Goal: Task Accomplishment & Management: Manage account settings

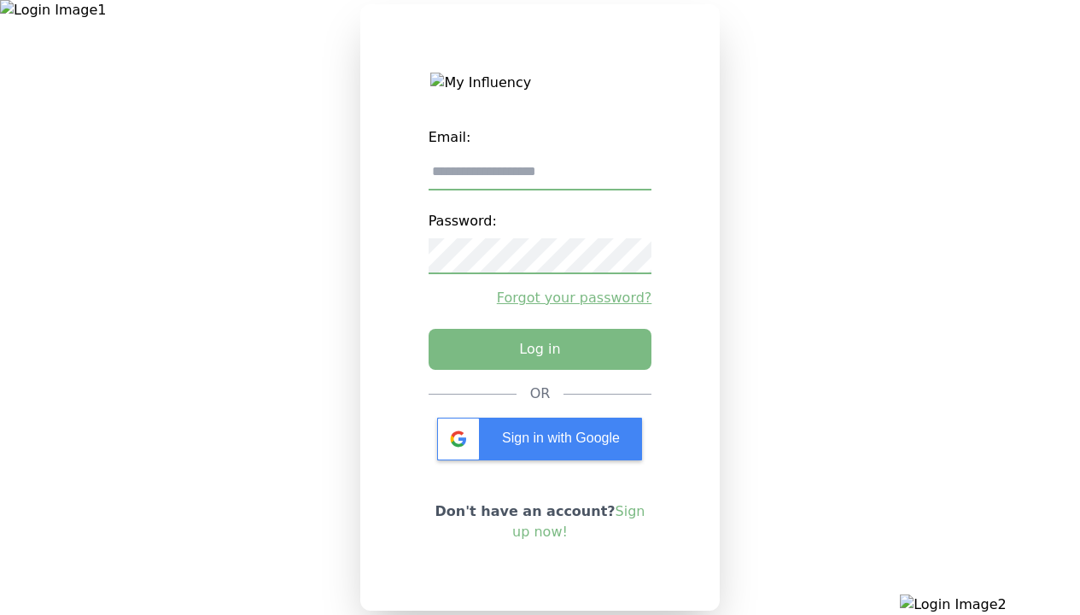
click at [540, 178] on input "email" at bounding box center [541, 173] width 224 height 36
type input "**********"
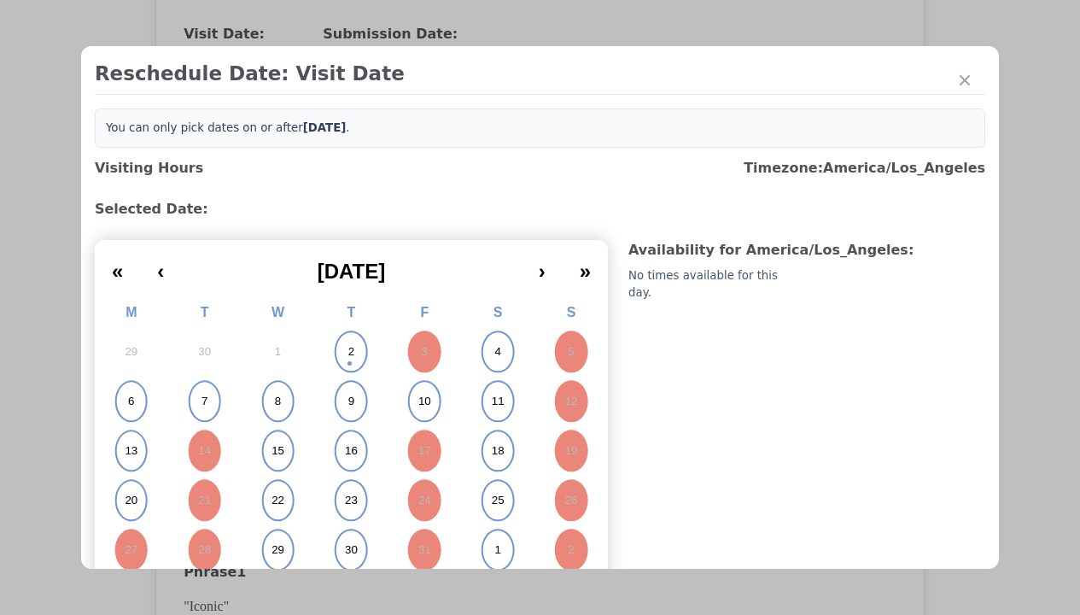
click at [348, 352] on abbr "2" at bounding box center [351, 351] width 6 height 15
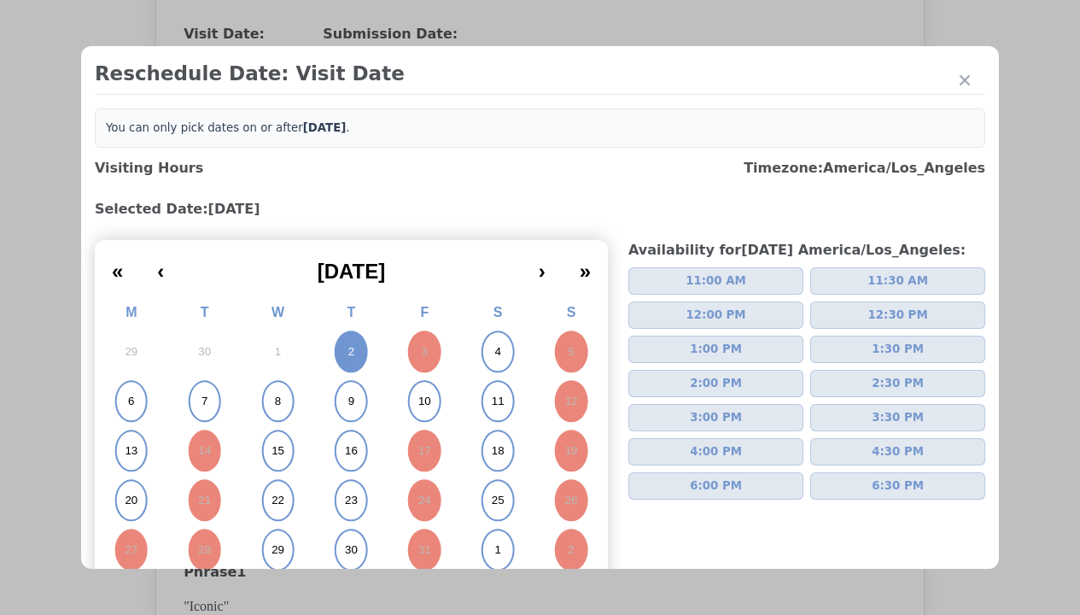
click at [709, 383] on span "2:00 PM" at bounding box center [716, 383] width 52 height 17
click at [271, 386] on div "Update Submission Date" at bounding box center [271, 384] width 141 height 17
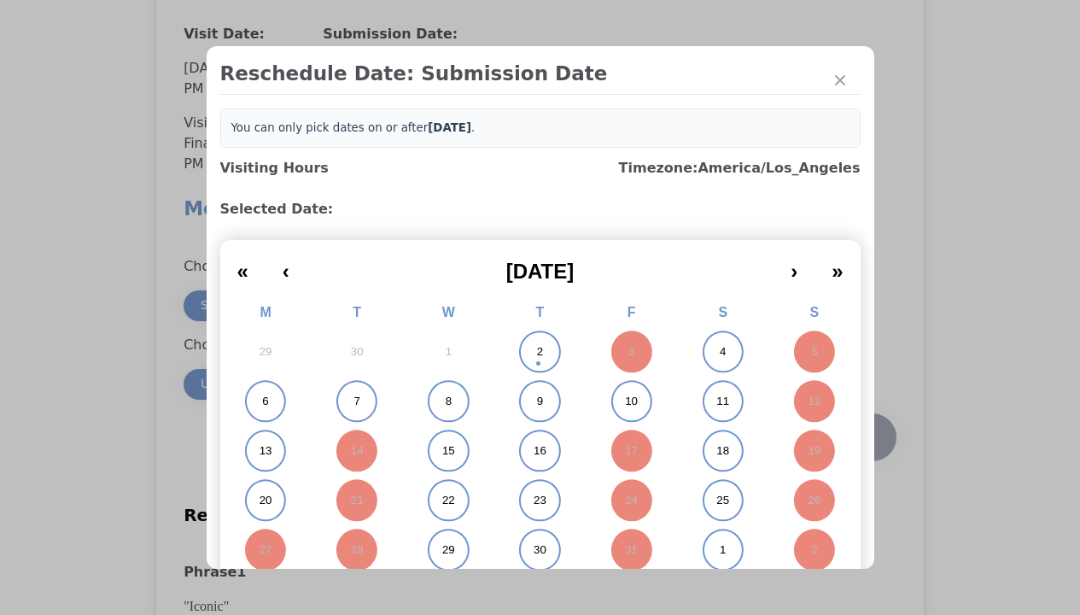
click at [537, 352] on abbr "2" at bounding box center [540, 351] width 6 height 15
click at [837, 439] on div "Submit Date Change" at bounding box center [837, 437] width 85 height 34
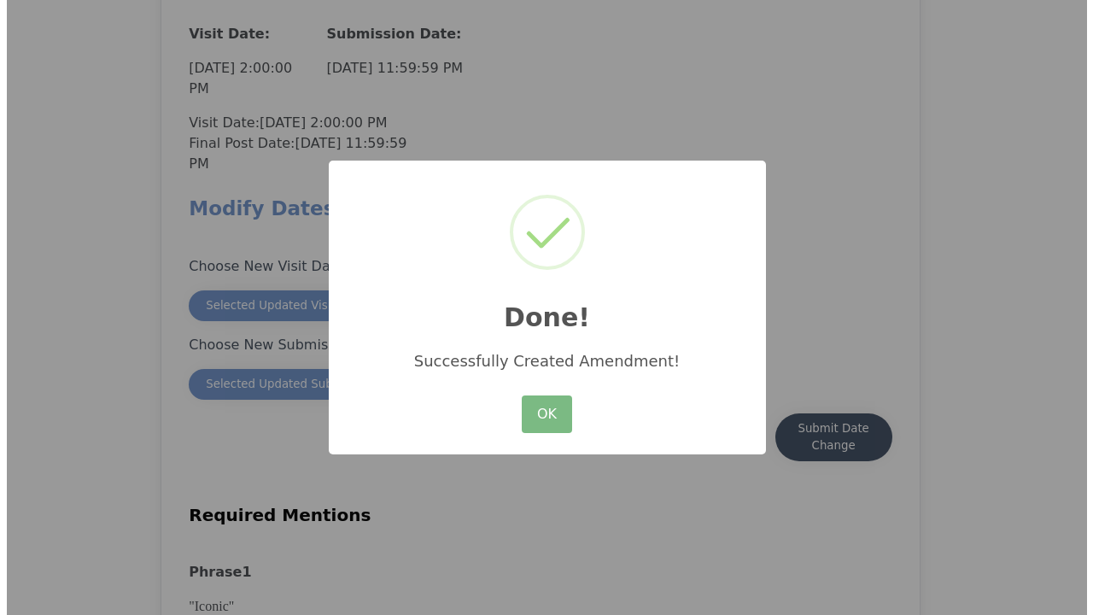
scroll to position [1499, 0]
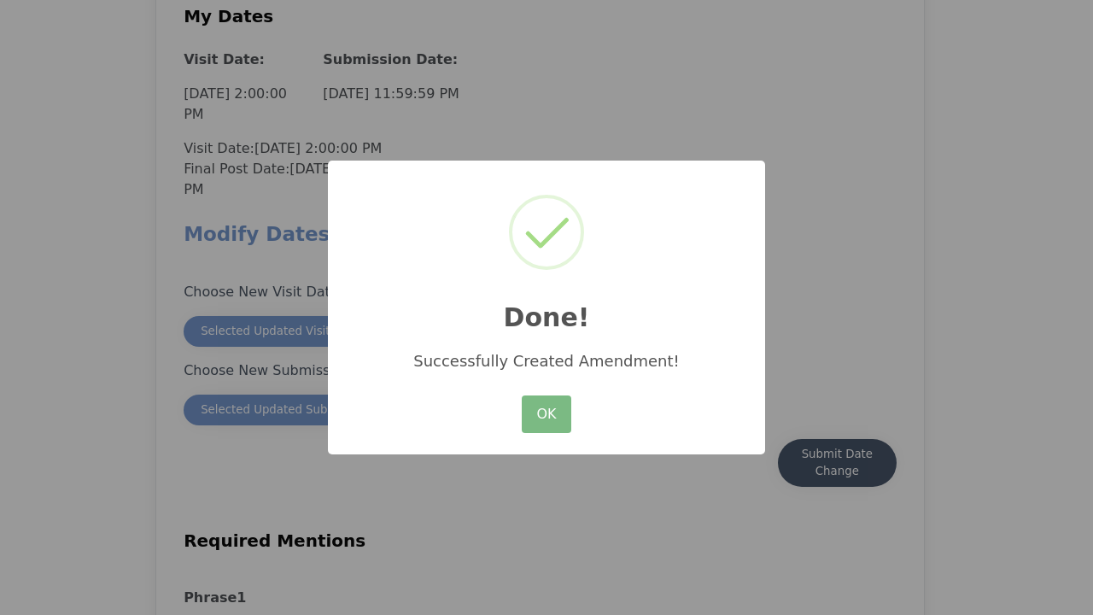
click at [546, 415] on button "OK" at bounding box center [547, 414] width 50 height 38
